Goal: Information Seeking & Learning: Learn about a topic

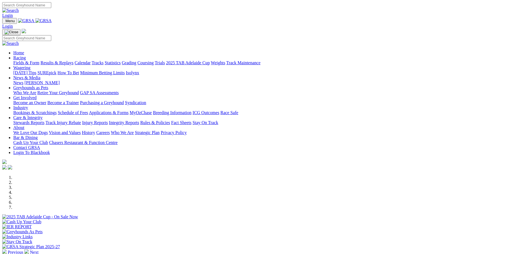
click at [43, 115] on link "Care & Integrity" at bounding box center [27, 117] width 29 height 5
click at [44, 120] on link "Stewards Reports" at bounding box center [28, 122] width 31 height 5
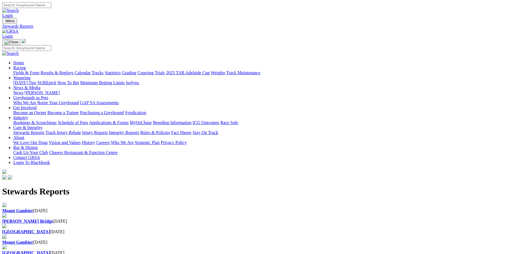
click at [139, 130] on link "Integrity Reports" at bounding box center [124, 132] width 30 height 5
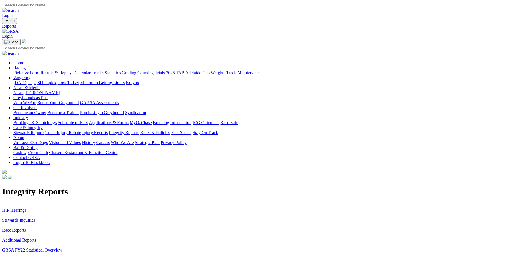
click at [26, 208] on link "IHP Hearings" at bounding box center [14, 210] width 24 height 5
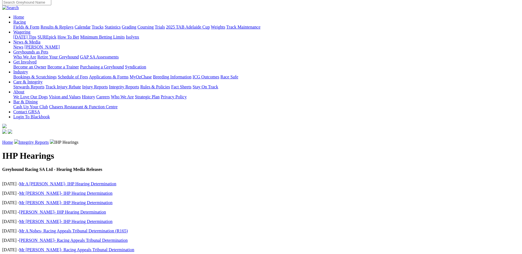
scroll to position [55, 0]
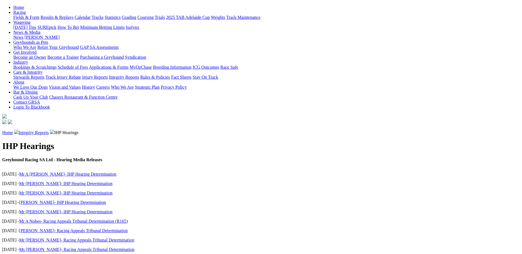
click at [134, 247] on link "Ms L Rasmussen- Racing Appeals Tribunal Determination" at bounding box center [76, 249] width 115 height 5
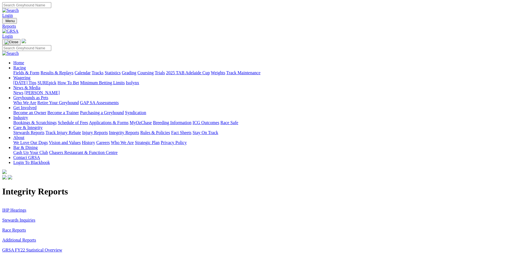
click at [35, 218] on link "Stewards Inquiries" at bounding box center [18, 220] width 33 height 5
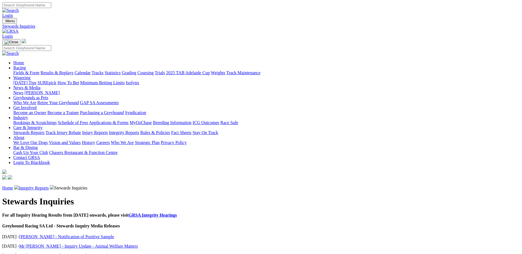
click at [132, 253] on link "Ms [PERSON_NAME] - Inquiry Update - Compliance Matters" at bounding box center [75, 255] width 113 height 5
